Goal: Task Accomplishment & Management: Use online tool/utility

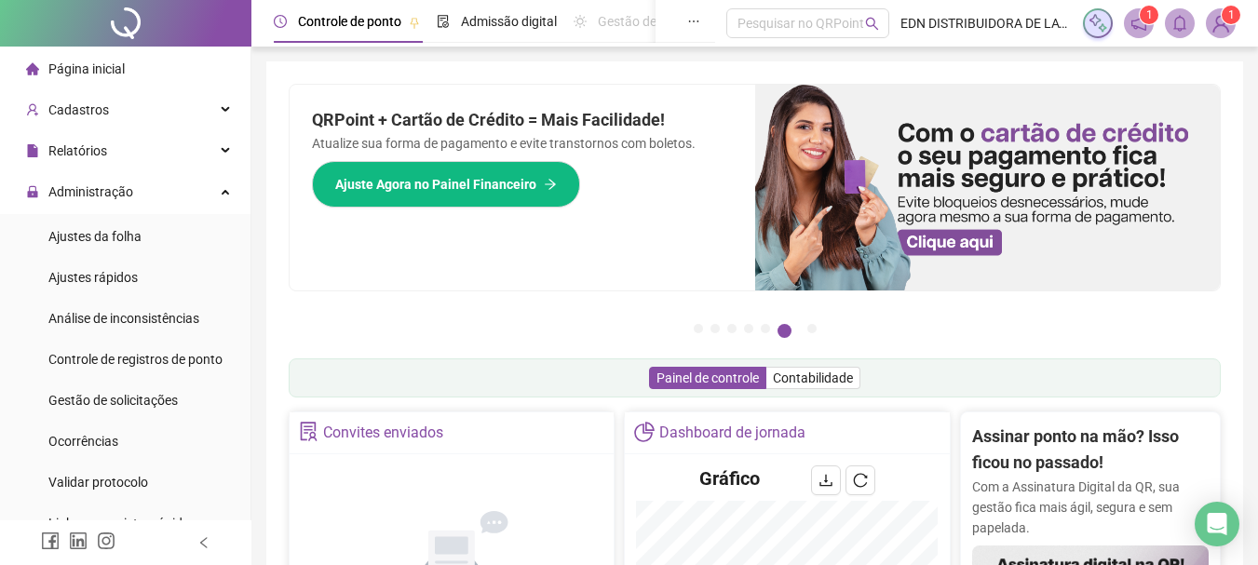
click at [157, 63] on li "Página inicial" at bounding box center [125, 68] width 243 height 37
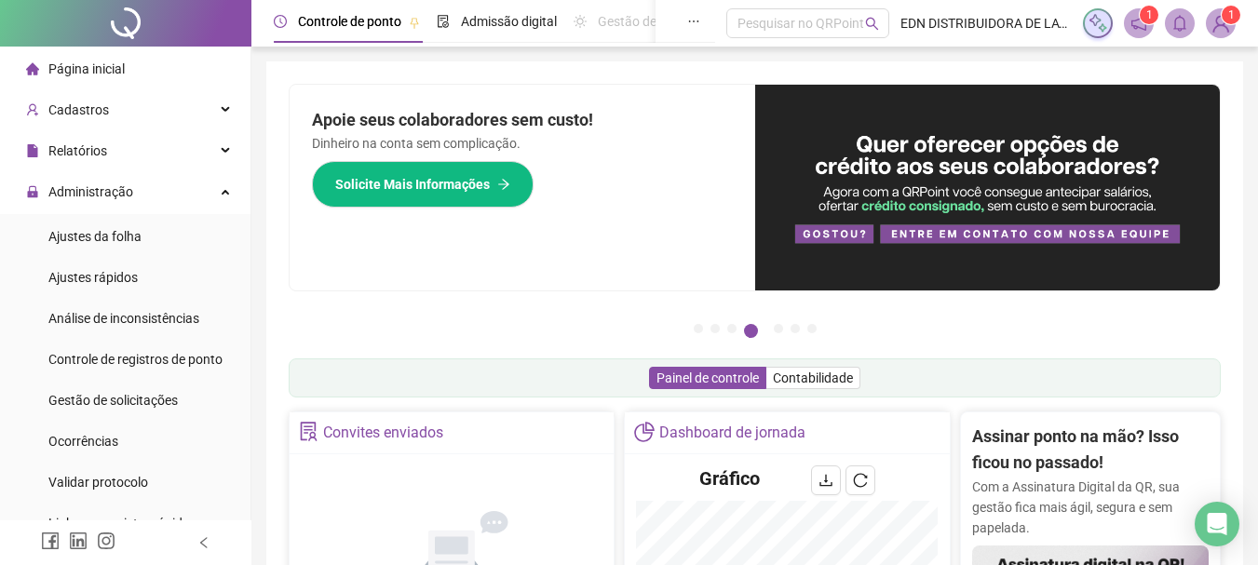
click at [101, 80] on div "Página inicial" at bounding box center [75, 68] width 99 height 37
click at [104, 68] on span "Página inicial" at bounding box center [86, 68] width 76 height 15
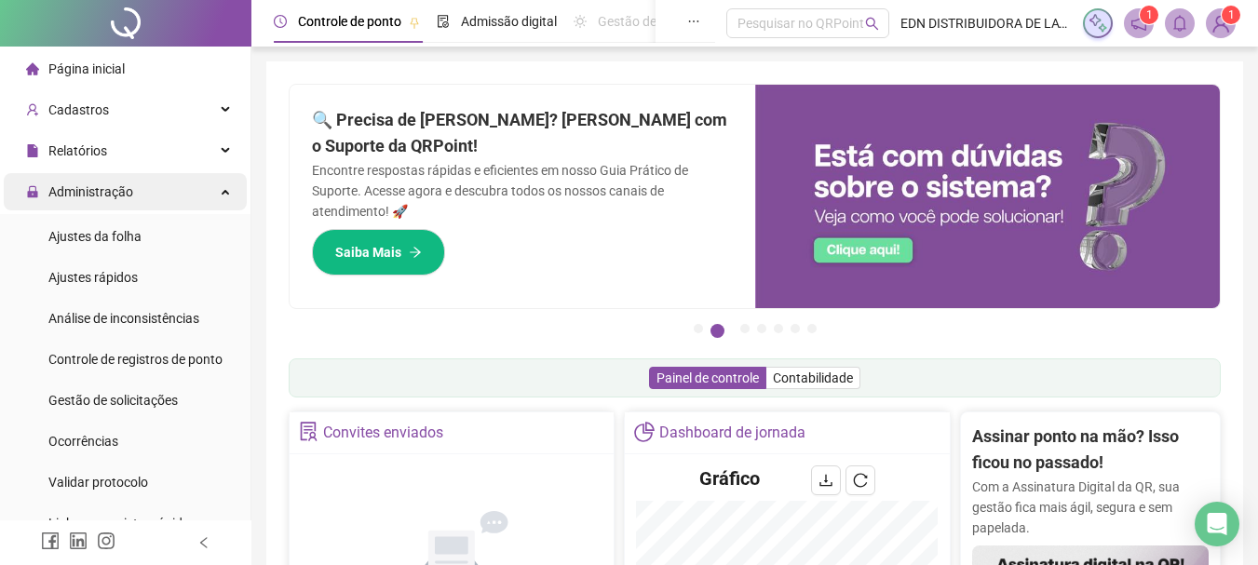
click at [161, 194] on div "Administração" at bounding box center [125, 191] width 243 height 37
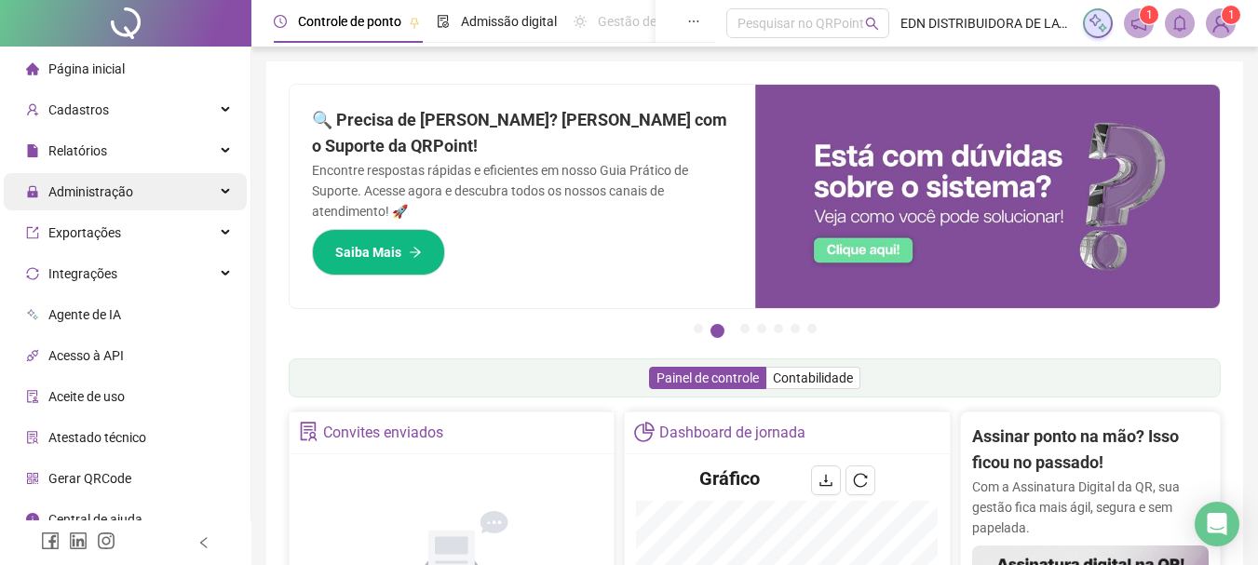
click at [165, 196] on div "Administração" at bounding box center [125, 191] width 243 height 37
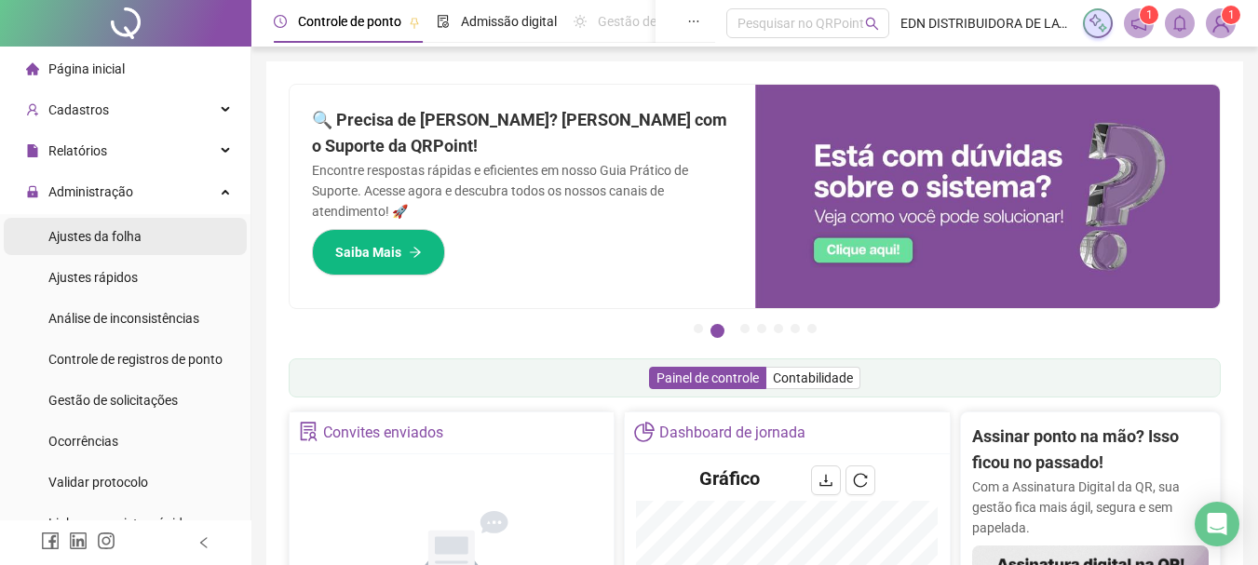
click at [159, 232] on li "Ajustes da folha" at bounding box center [125, 236] width 243 height 37
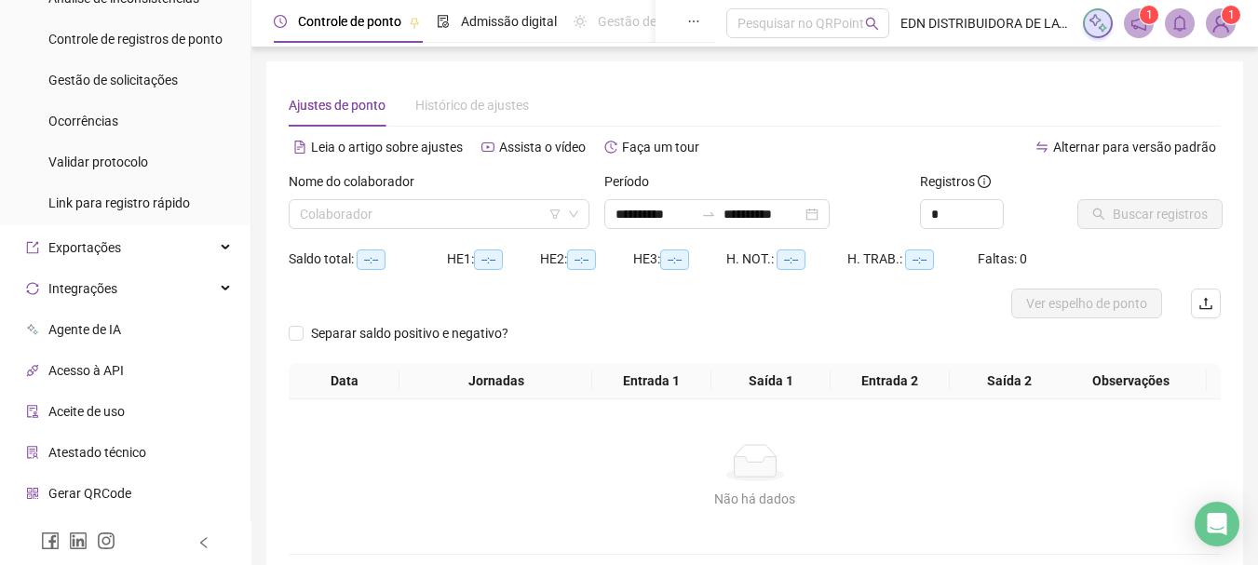
scroll to position [353, 0]
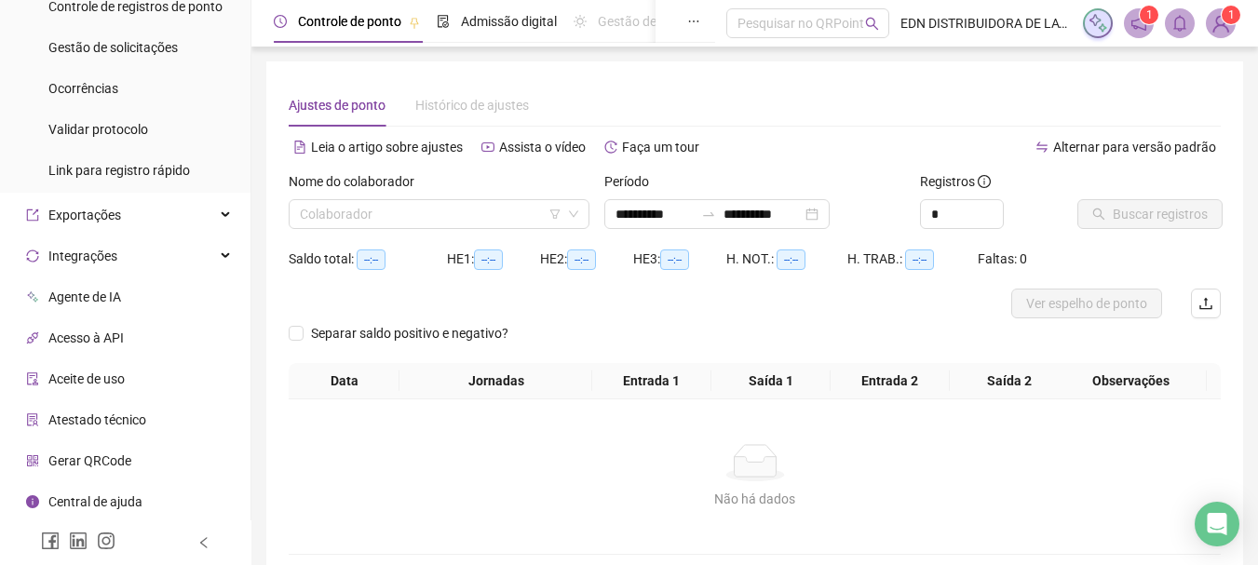
click at [1216, 30] on img at bounding box center [1221, 23] width 28 height 28
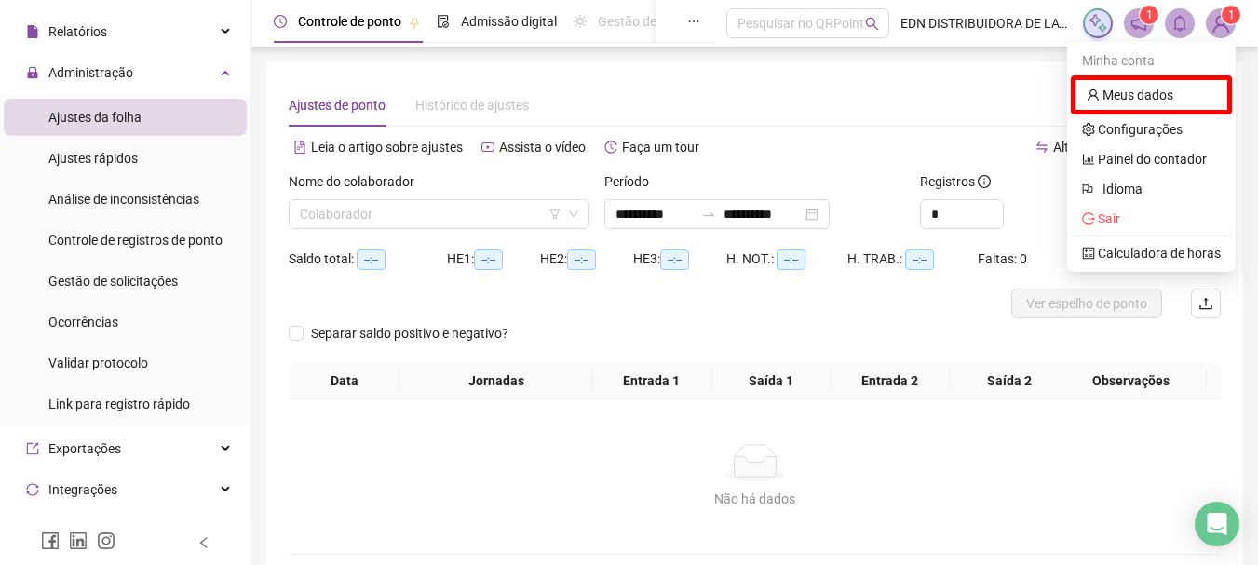
scroll to position [0, 0]
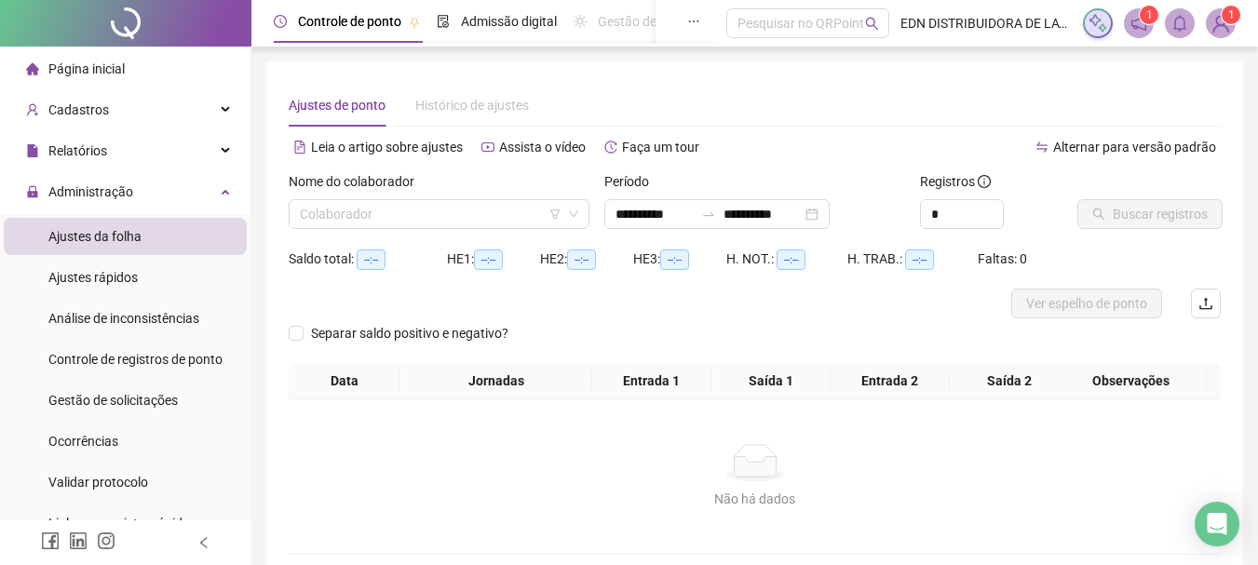
click at [113, 236] on span "Ajustes da folha" at bounding box center [94, 236] width 93 height 15
